Goal: Find specific page/section: Find specific page/section

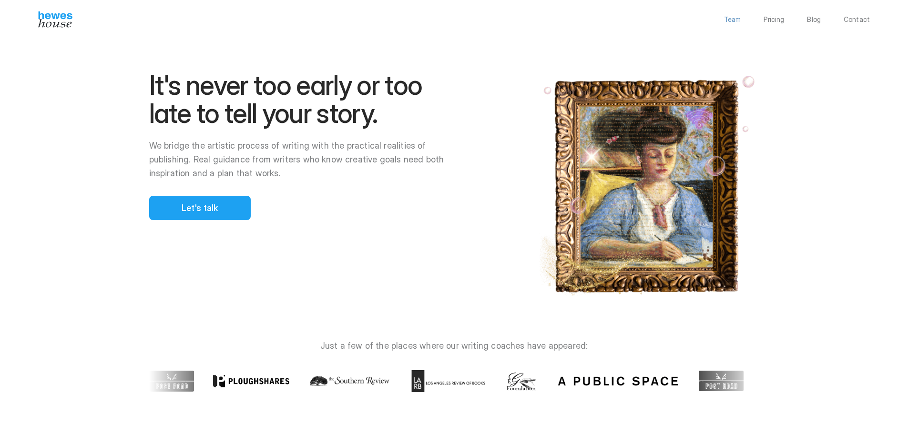
click at [738, 18] on p "Team" at bounding box center [732, 19] width 17 height 7
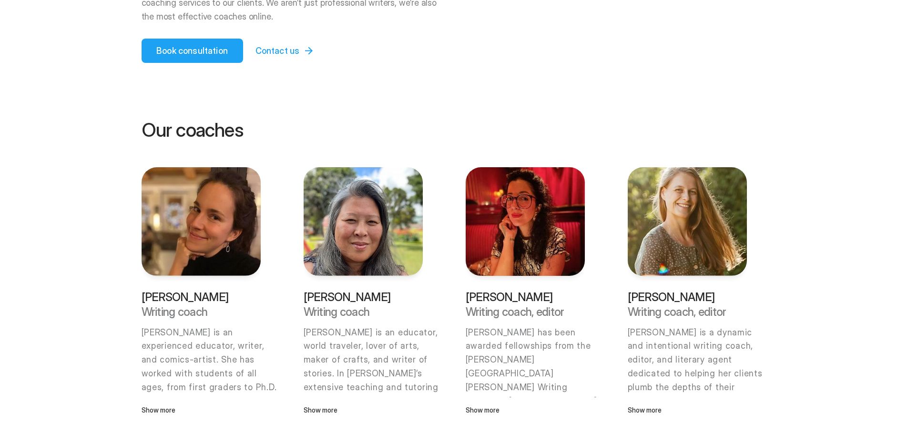
scroll to position [191, 0]
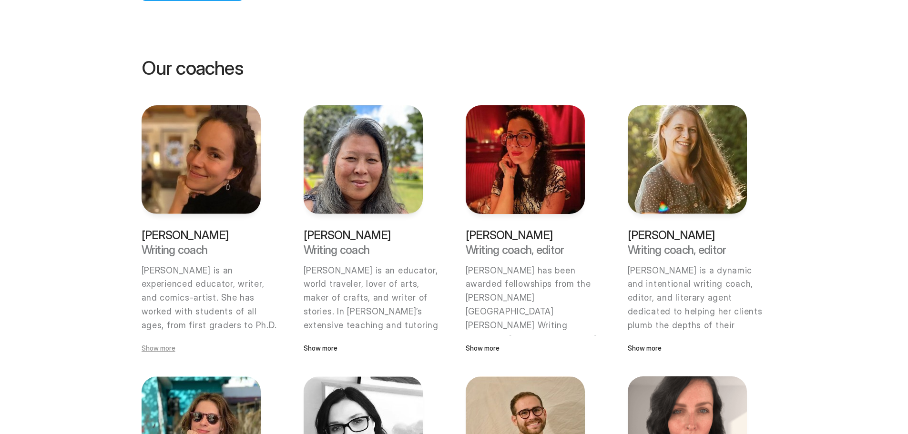
click at [159, 351] on p "Show more" at bounding box center [200, 348] width 119 height 10
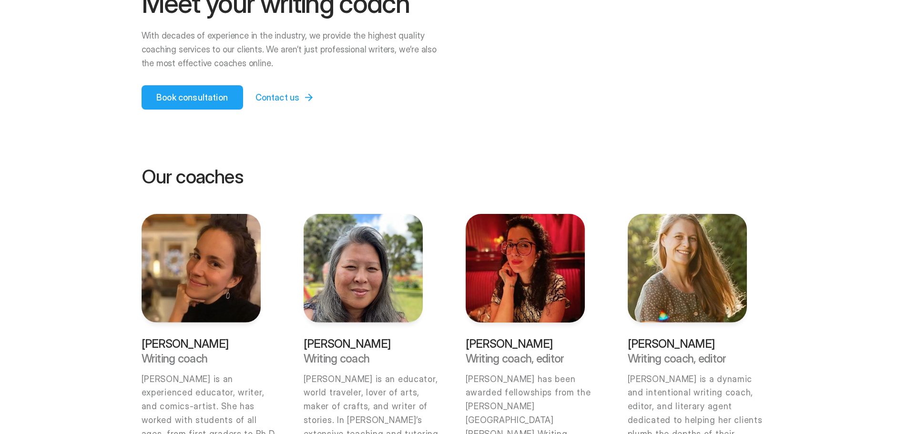
scroll to position [0, 0]
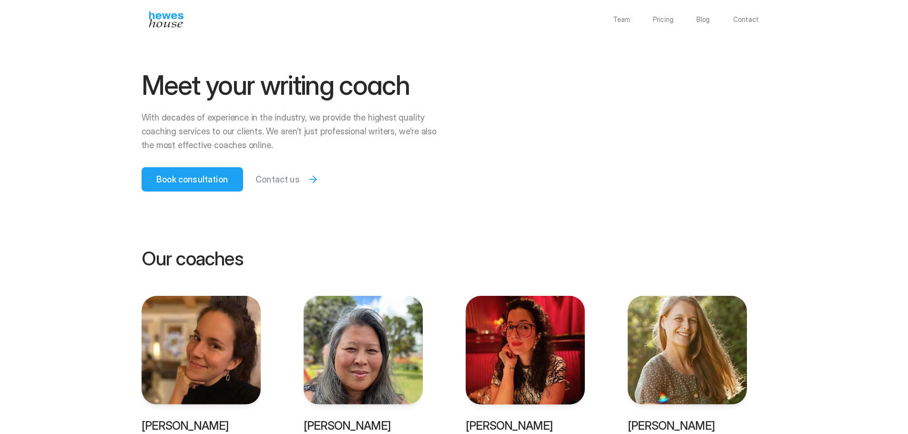
click at [277, 180] on p "Contact us" at bounding box center [277, 179] width 44 height 13
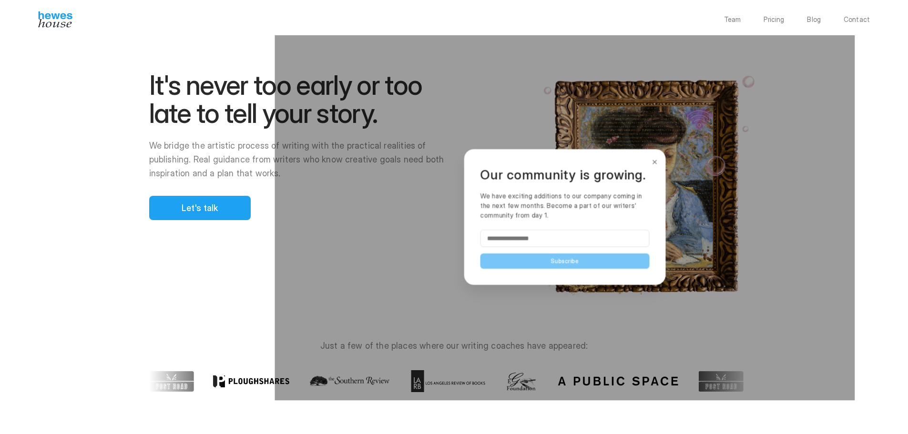
scroll to position [2048, 0]
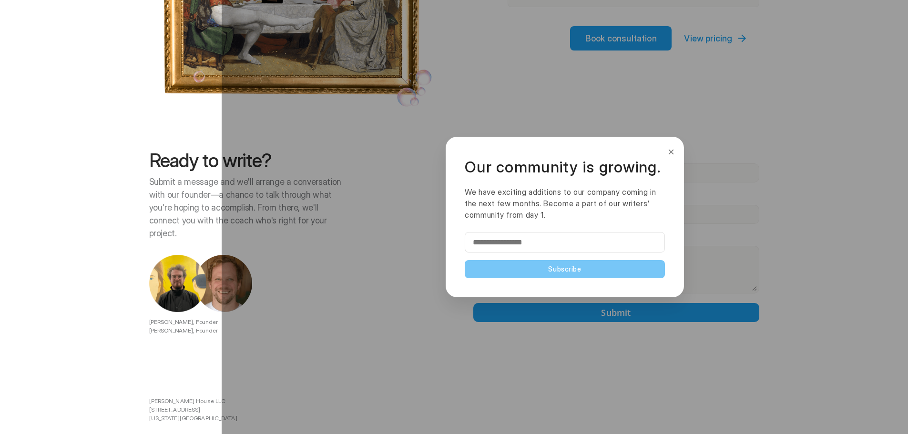
click at [668, 154] on button "×" at bounding box center [671, 151] width 10 height 15
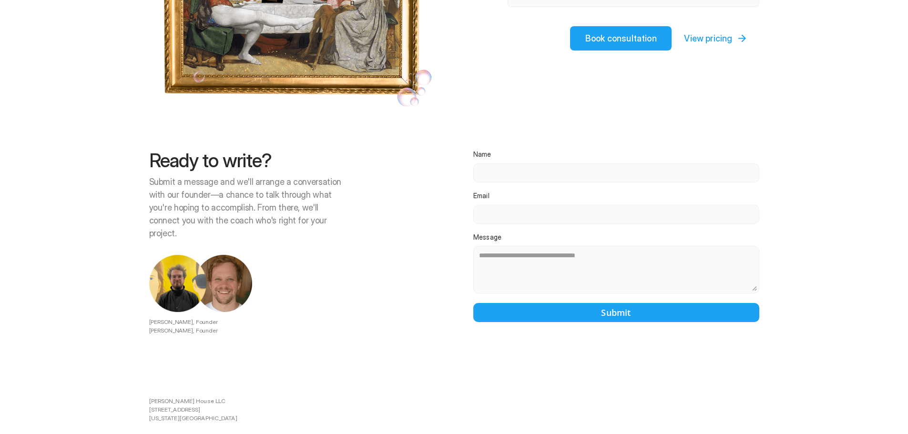
click at [512, 148] on div at bounding box center [565, 217] width 686 height 434
click at [517, 151] on div at bounding box center [565, 217] width 686 height 434
click at [495, 153] on div at bounding box center [565, 217] width 686 height 434
click at [495, 242] on div at bounding box center [565, 217] width 686 height 434
click at [494, 151] on div at bounding box center [565, 217] width 686 height 434
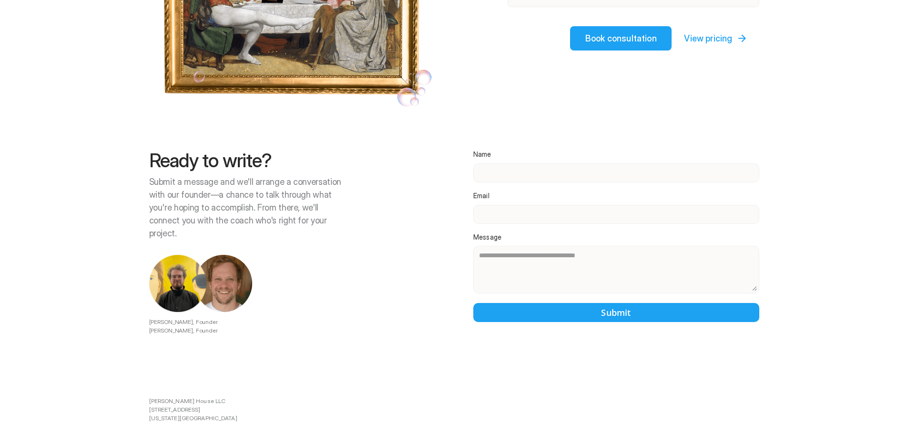
click at [504, 155] on div at bounding box center [565, 217] width 686 height 434
click at [409, 223] on div at bounding box center [565, 217] width 686 height 434
click at [507, 149] on div at bounding box center [565, 217] width 686 height 434
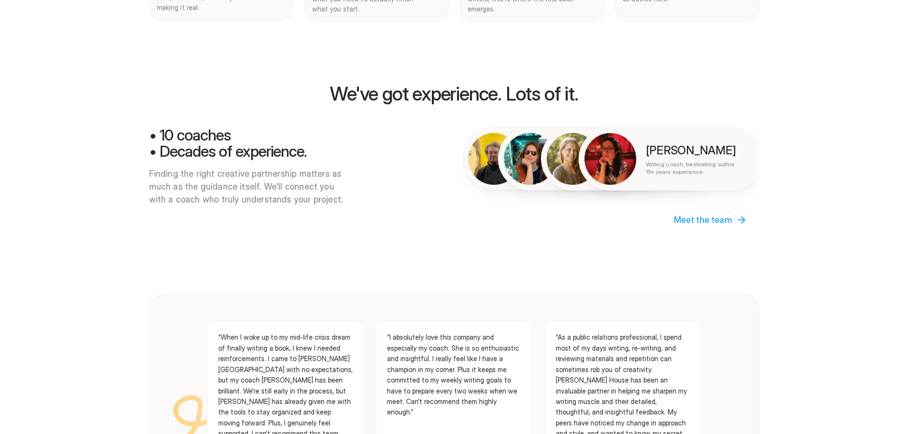
scroll to position [0, 0]
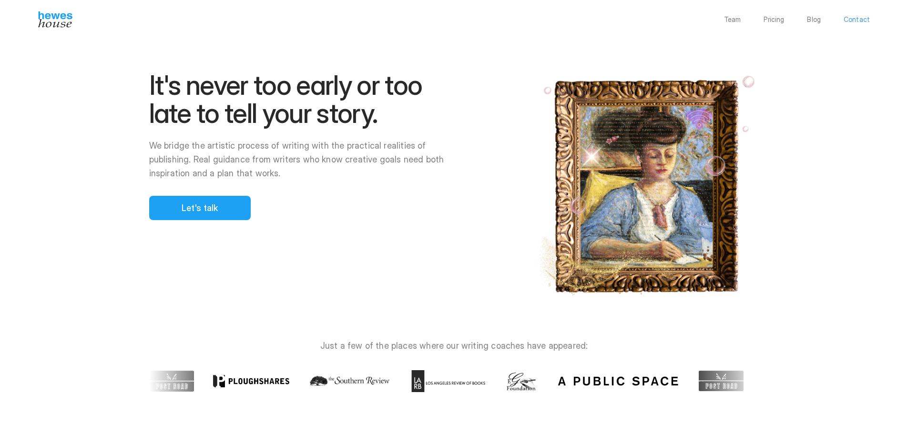
click at [867, 19] on p "Contact" at bounding box center [856, 19] width 26 height 7
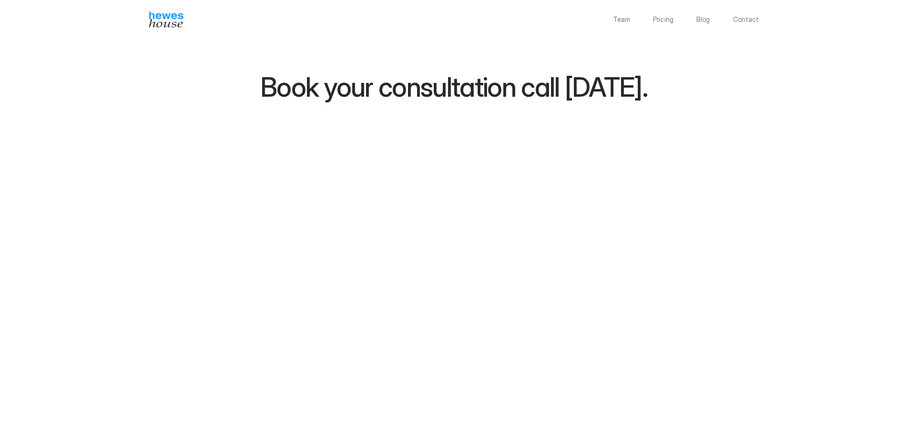
click at [707, 23] on p "Blog" at bounding box center [703, 19] width 14 height 7
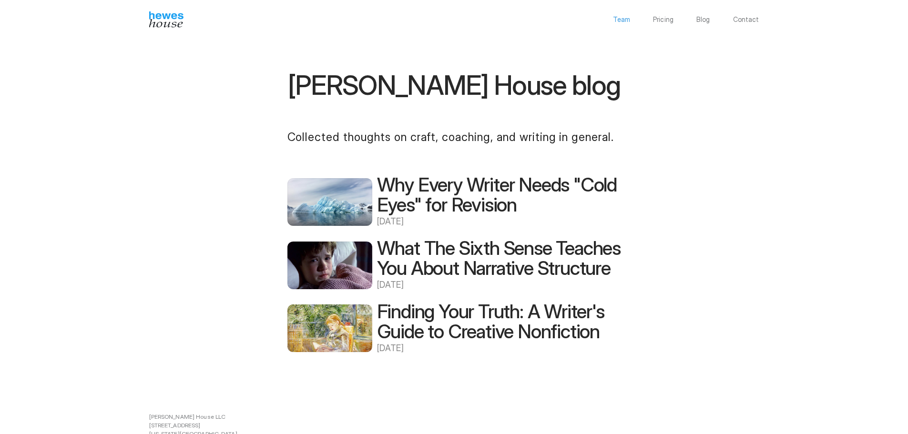
click at [627, 20] on p "Team" at bounding box center [621, 19] width 17 height 7
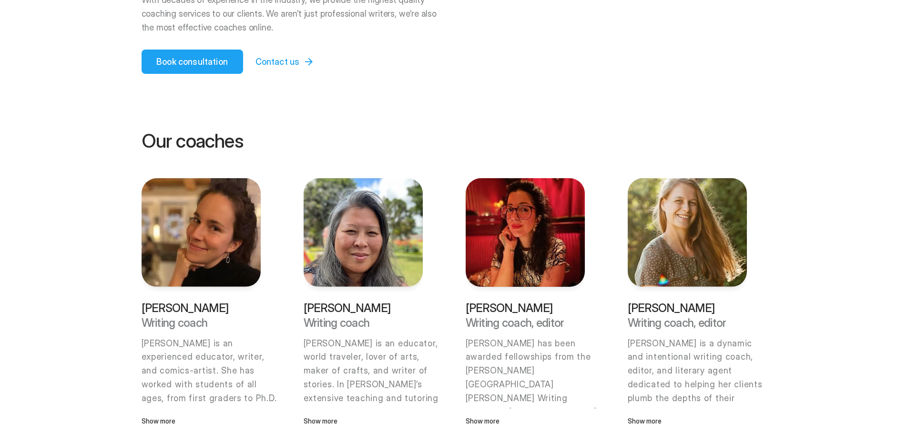
scroll to position [143, 0]
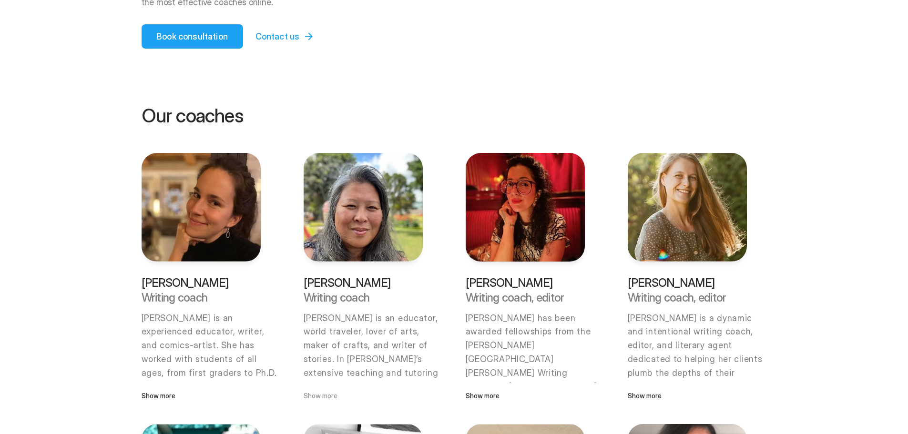
click at [326, 395] on p "Show more" at bounding box center [362, 396] width 119 height 10
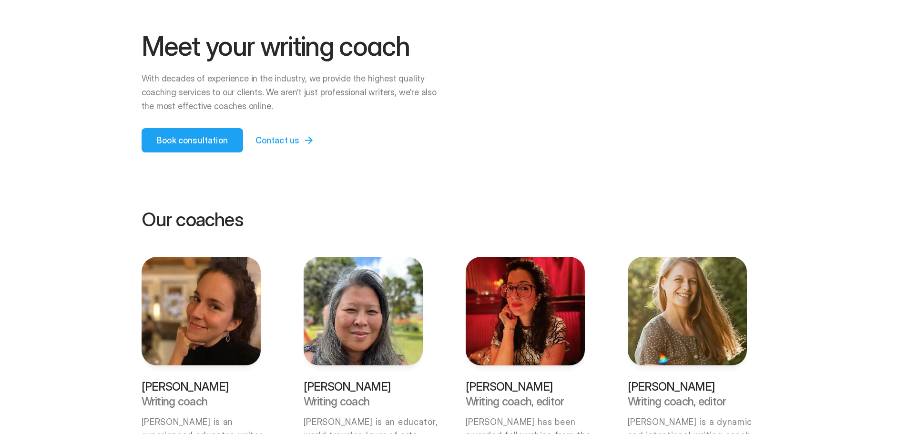
scroll to position [0, 0]
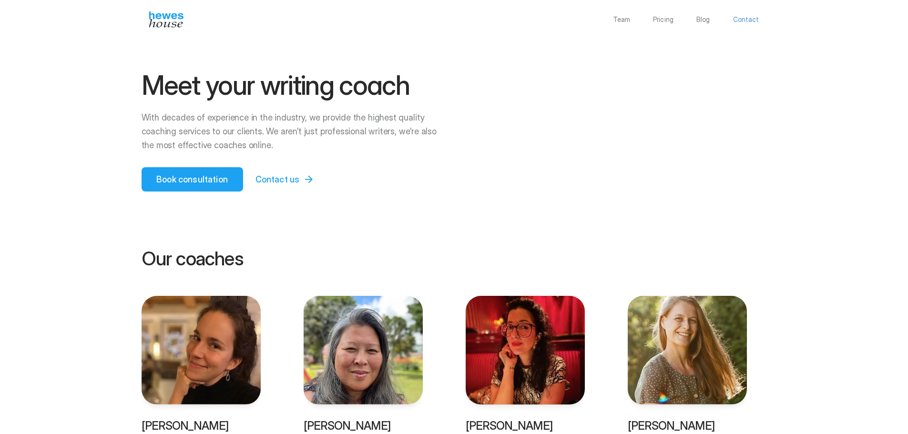
click at [743, 20] on p "Contact" at bounding box center [746, 19] width 26 height 7
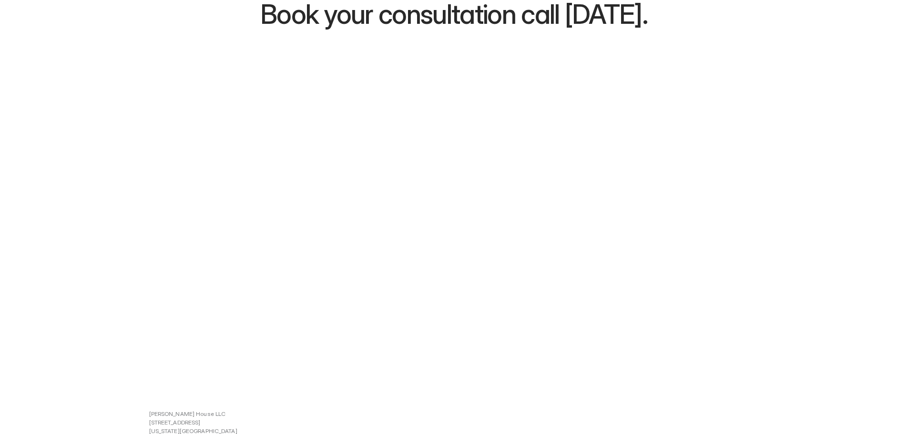
scroll to position [120, 0]
